Goal: Task Accomplishment & Management: Manage account settings

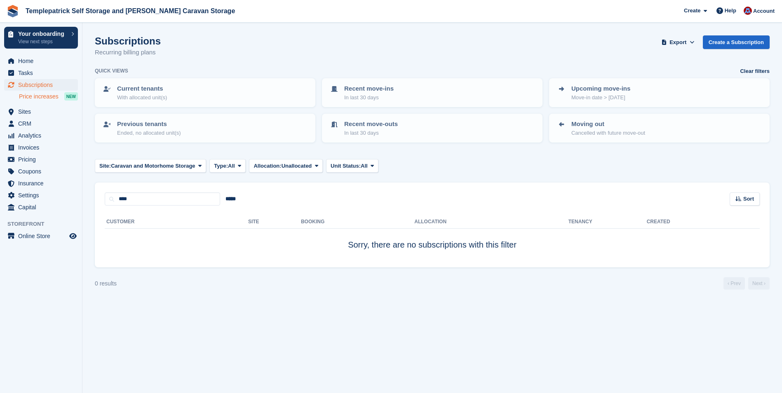
click at [29, 98] on span "Price increases" at bounding box center [39, 97] width 40 height 8
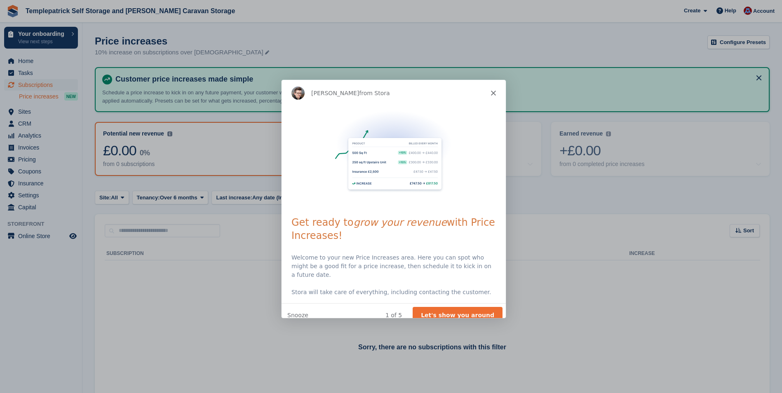
click at [500, 92] on div "[PERSON_NAME] from Stora" at bounding box center [393, 92] width 224 height 26
click at [494, 91] on polygon "Close" at bounding box center [492, 92] width 5 height 5
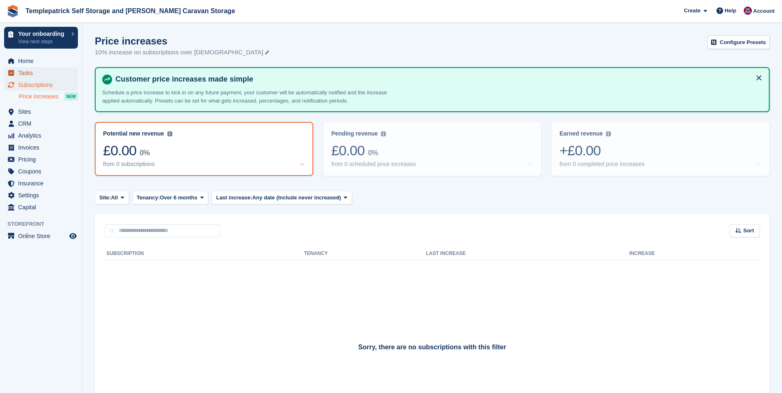
click at [26, 72] on span "Tasks" at bounding box center [42, 73] width 49 height 12
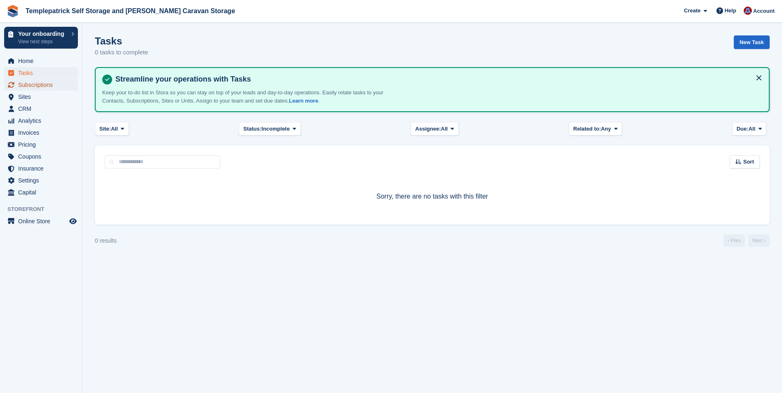
click at [39, 84] on span "Subscriptions" at bounding box center [42, 85] width 49 height 12
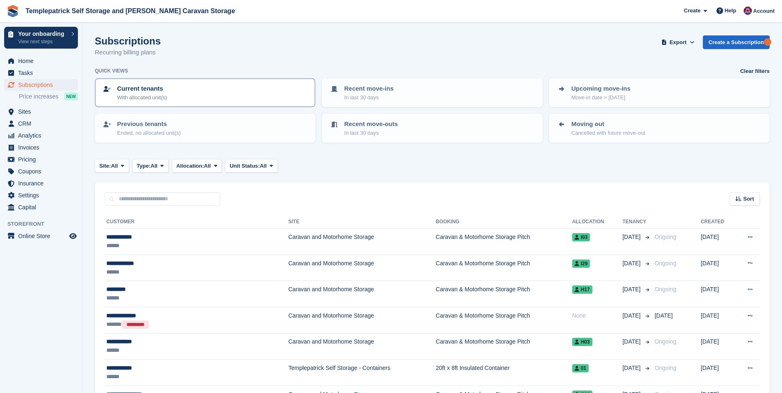
click at [136, 92] on p "Current tenants" at bounding box center [142, 88] width 50 height 9
